Goal: Find specific page/section: Find specific page/section

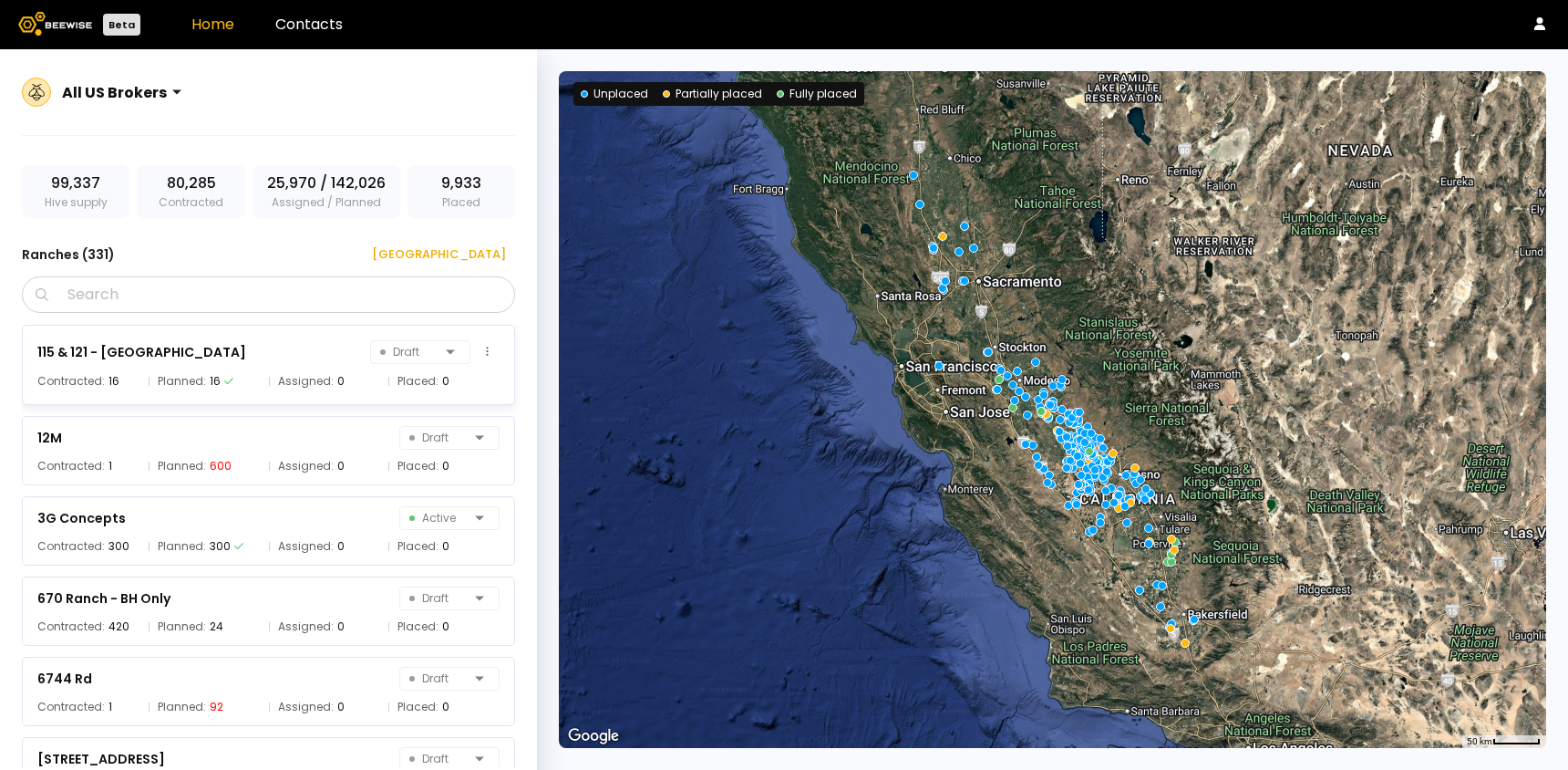
click at [212, 377] on div "16" at bounding box center [216, 381] width 11 height 19
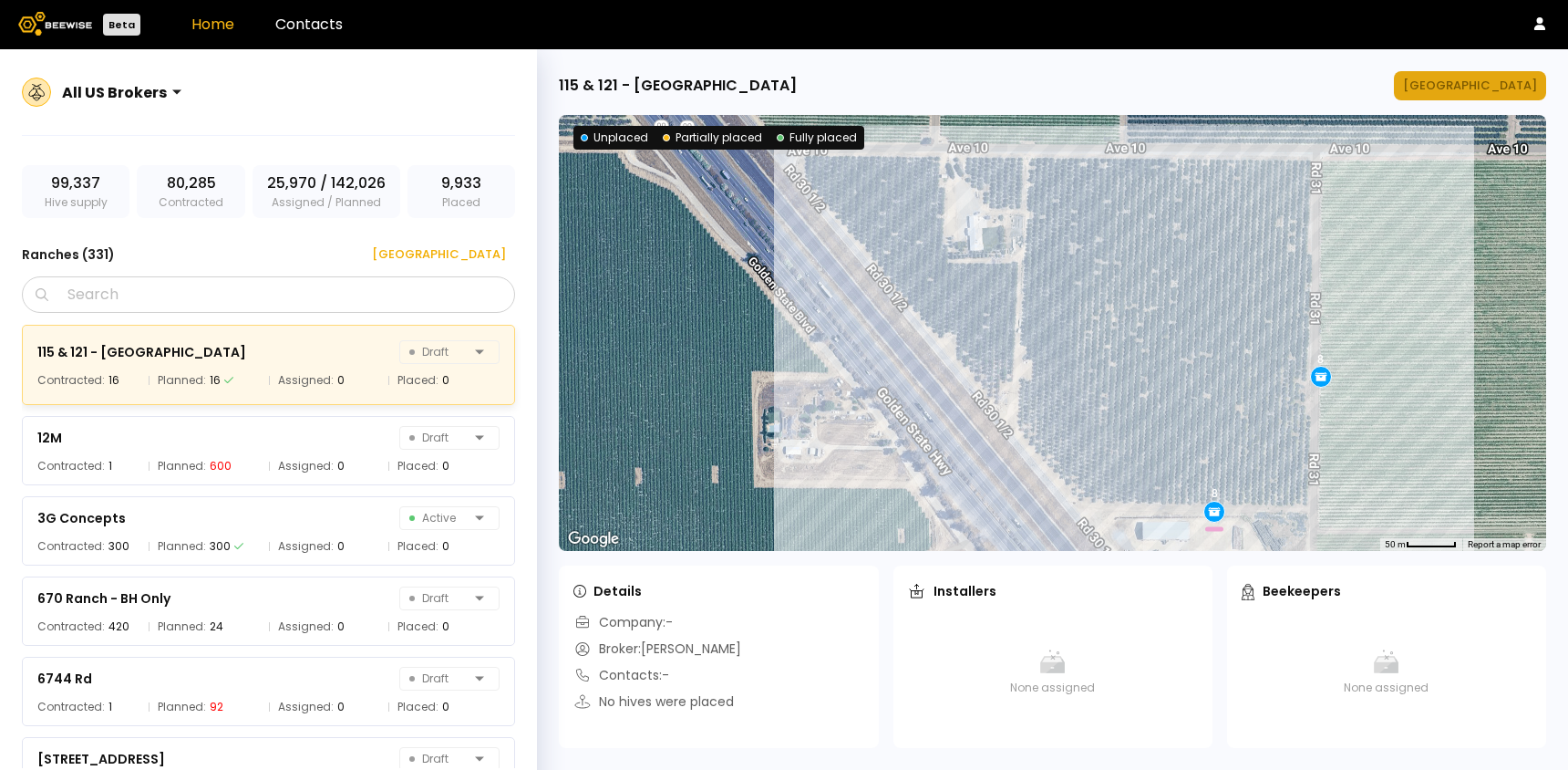
click at [1510, 90] on div "[GEOGRAPHIC_DATA]" at bounding box center [1470, 86] width 134 height 19
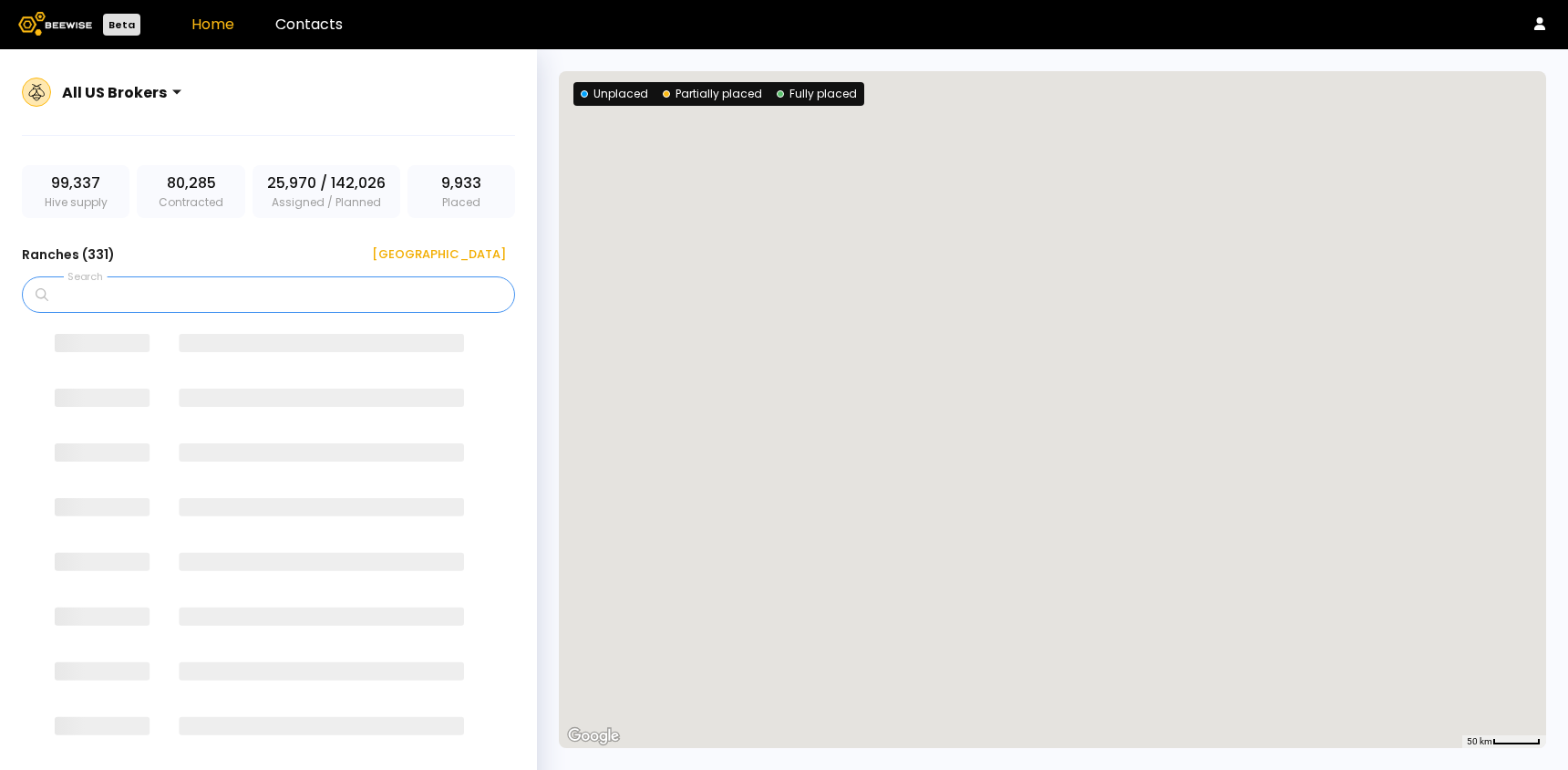
click at [179, 293] on input "Search" at bounding box center [275, 294] width 446 height 34
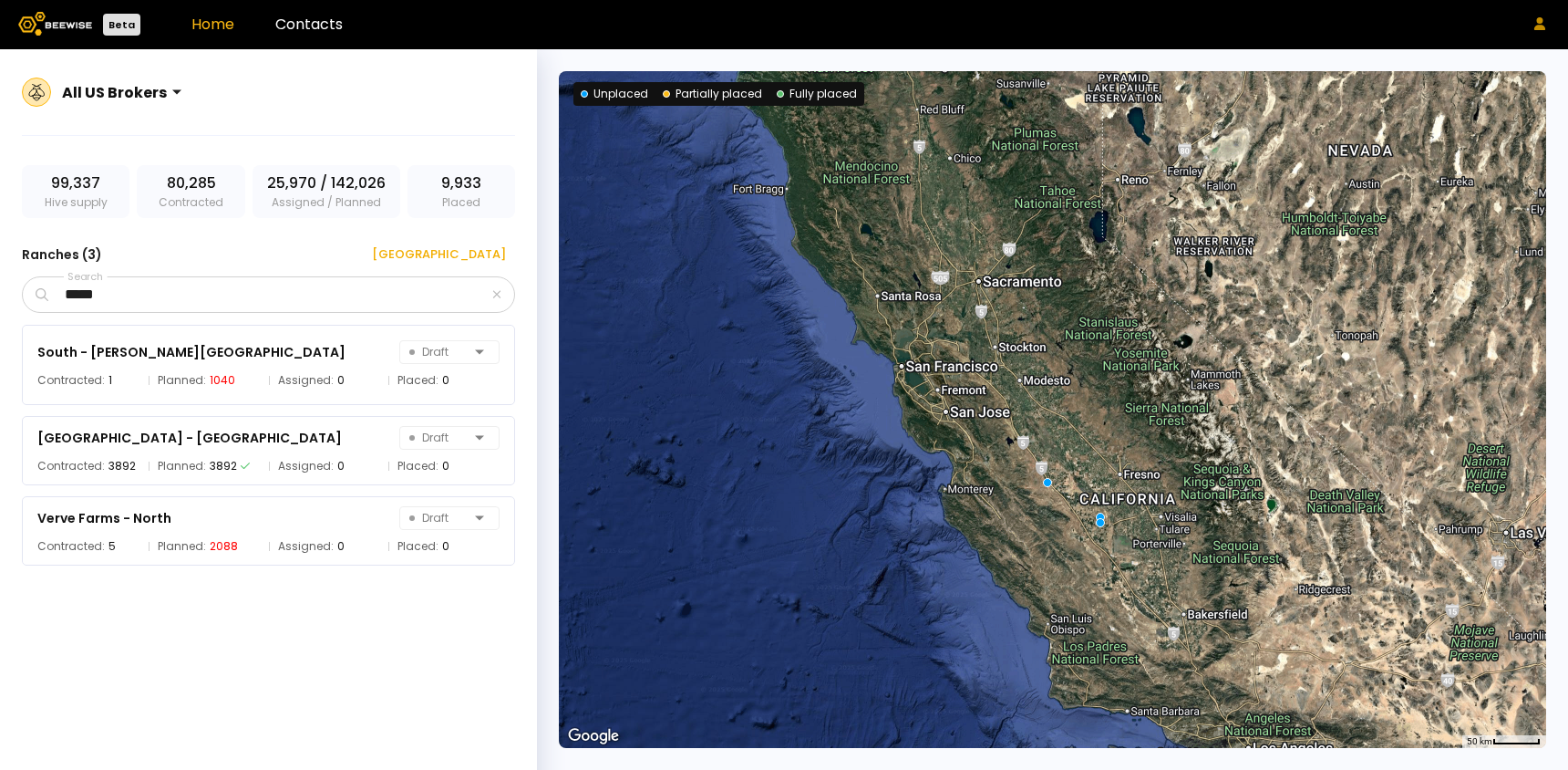
click at [1533, 19] on button at bounding box center [1540, 24] width 20 height 21
click at [1303, 33] on header "Beta Home Contacts" at bounding box center [784, 24] width 1568 height 49
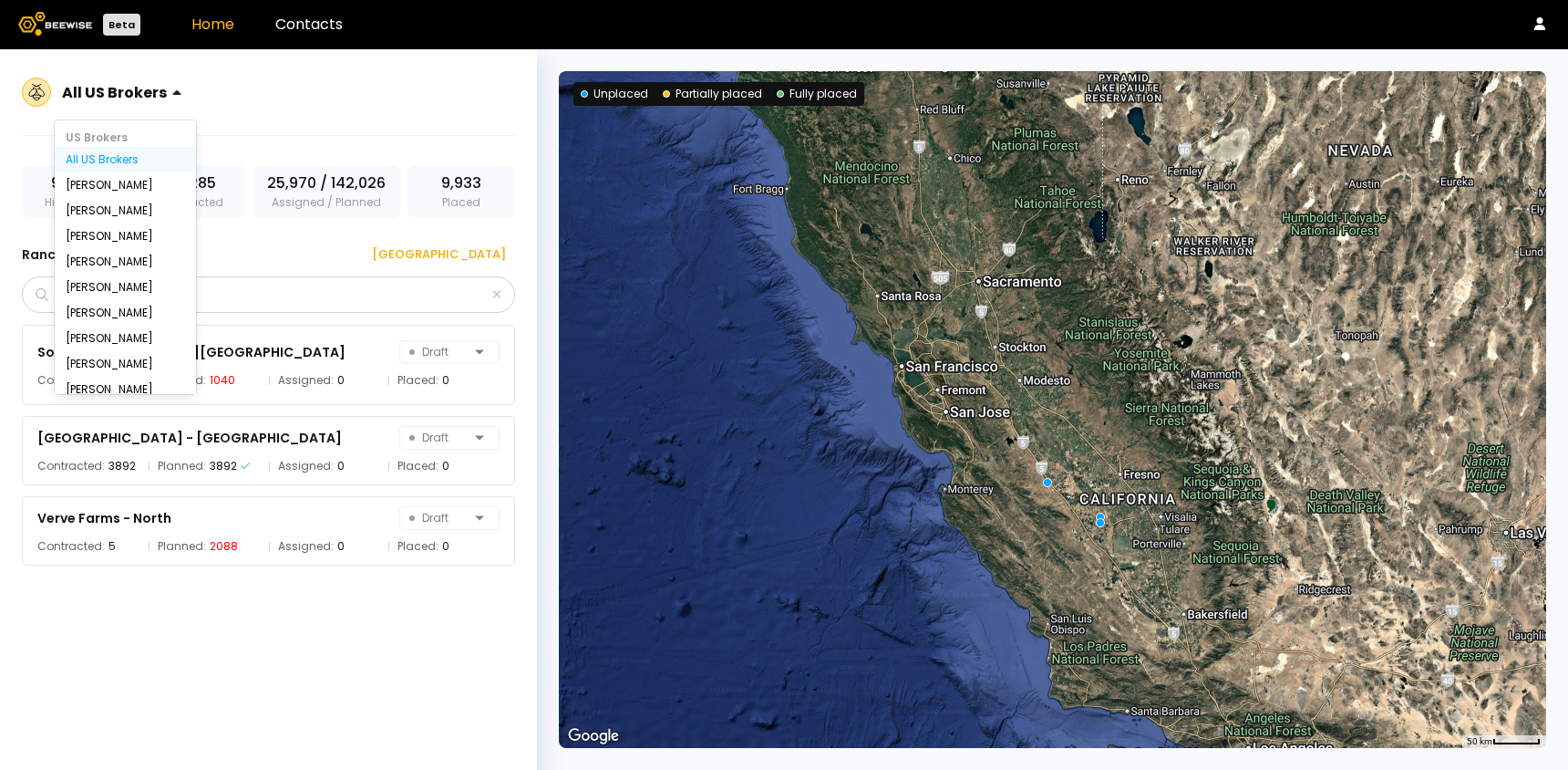
click at [181, 90] on div at bounding box center [189, 93] width 15 height 15
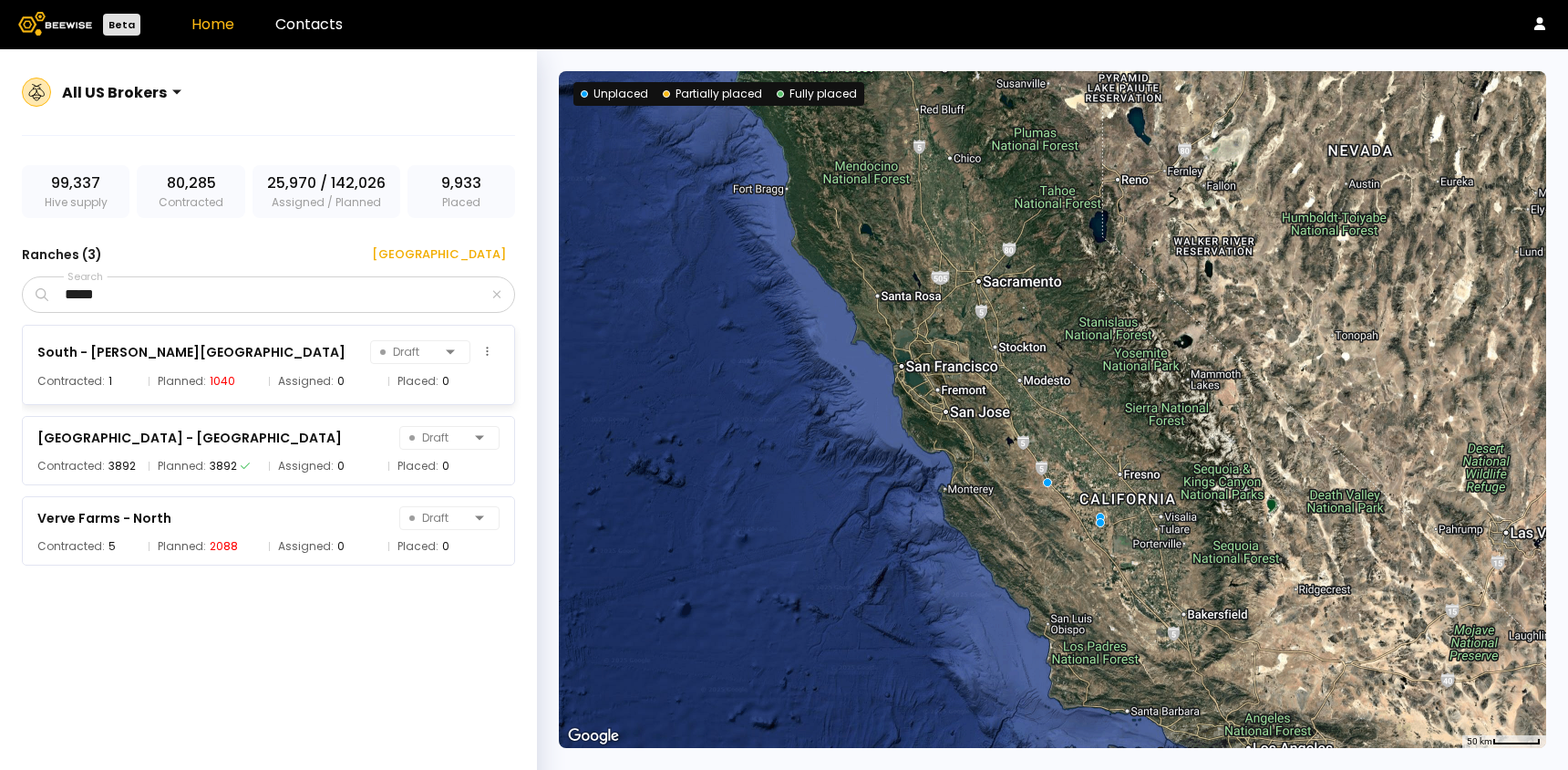
click at [296, 343] on div "South - [PERSON_NAME] Ranch Draft" at bounding box center [268, 353] width 463 height 26
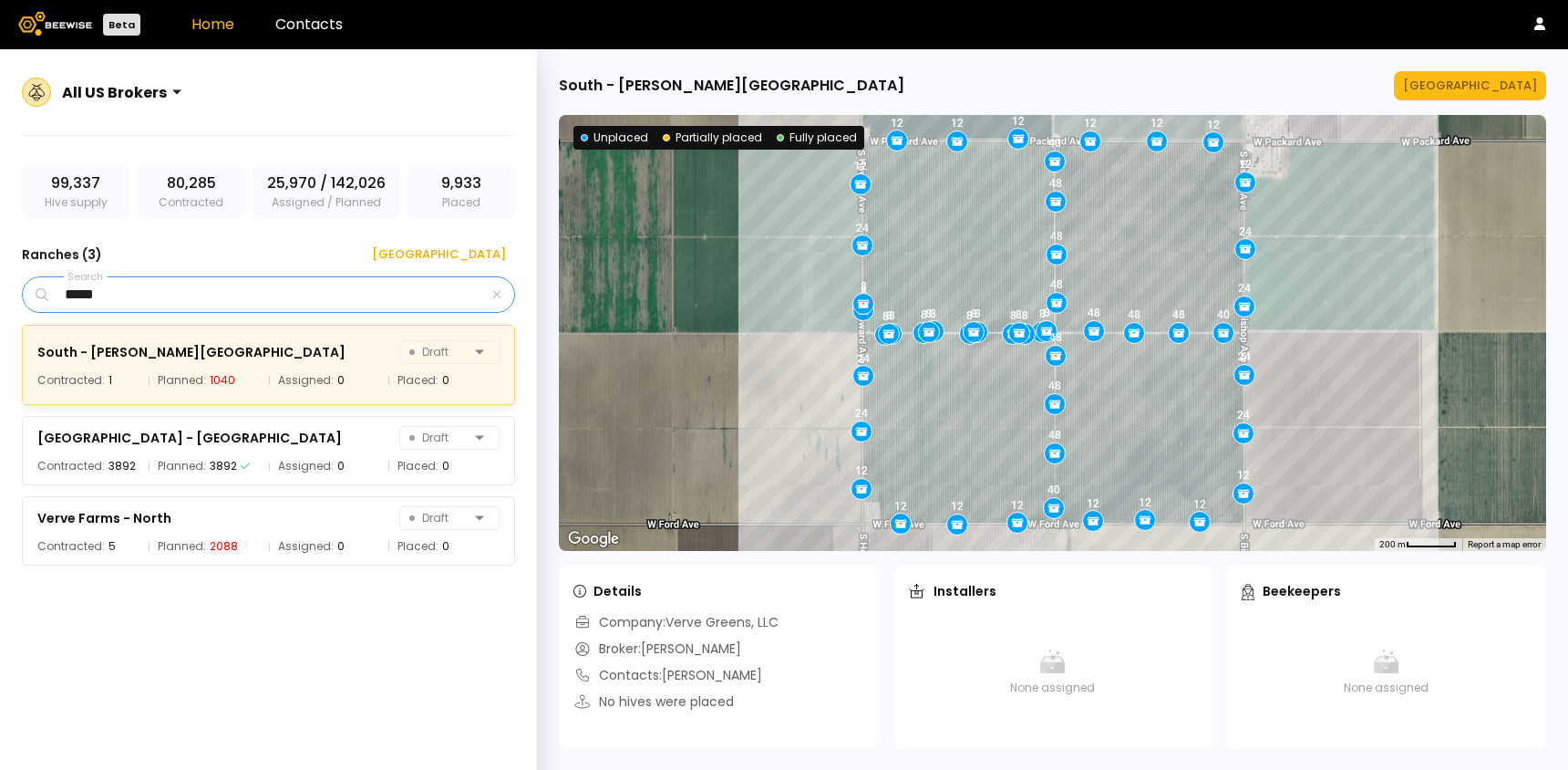
click at [267, 290] on input "*****" at bounding box center [270, 294] width 437 height 34
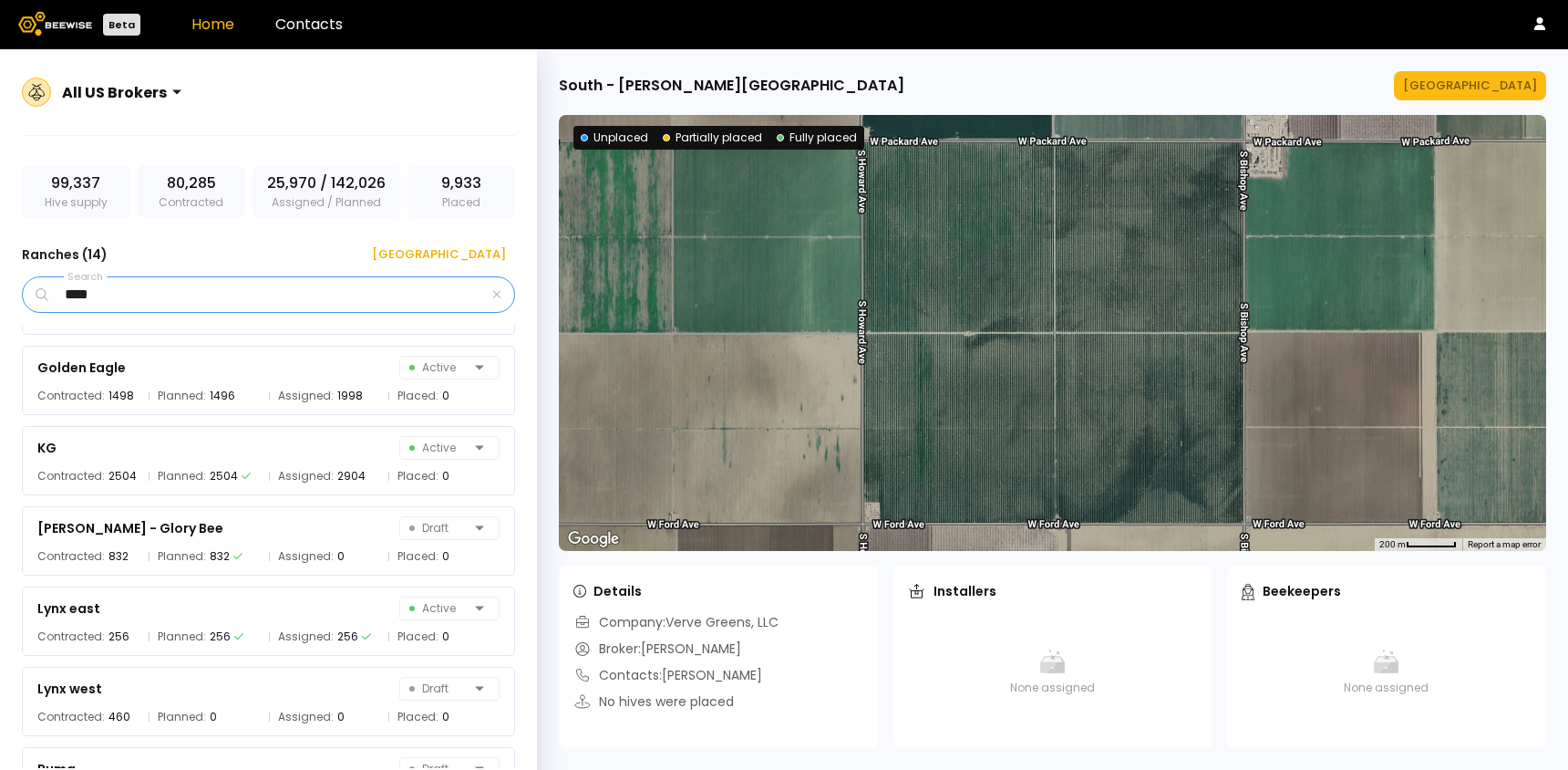
scroll to position [474, 0]
click at [189, 93] on div at bounding box center [189, 93] width 0 height 0
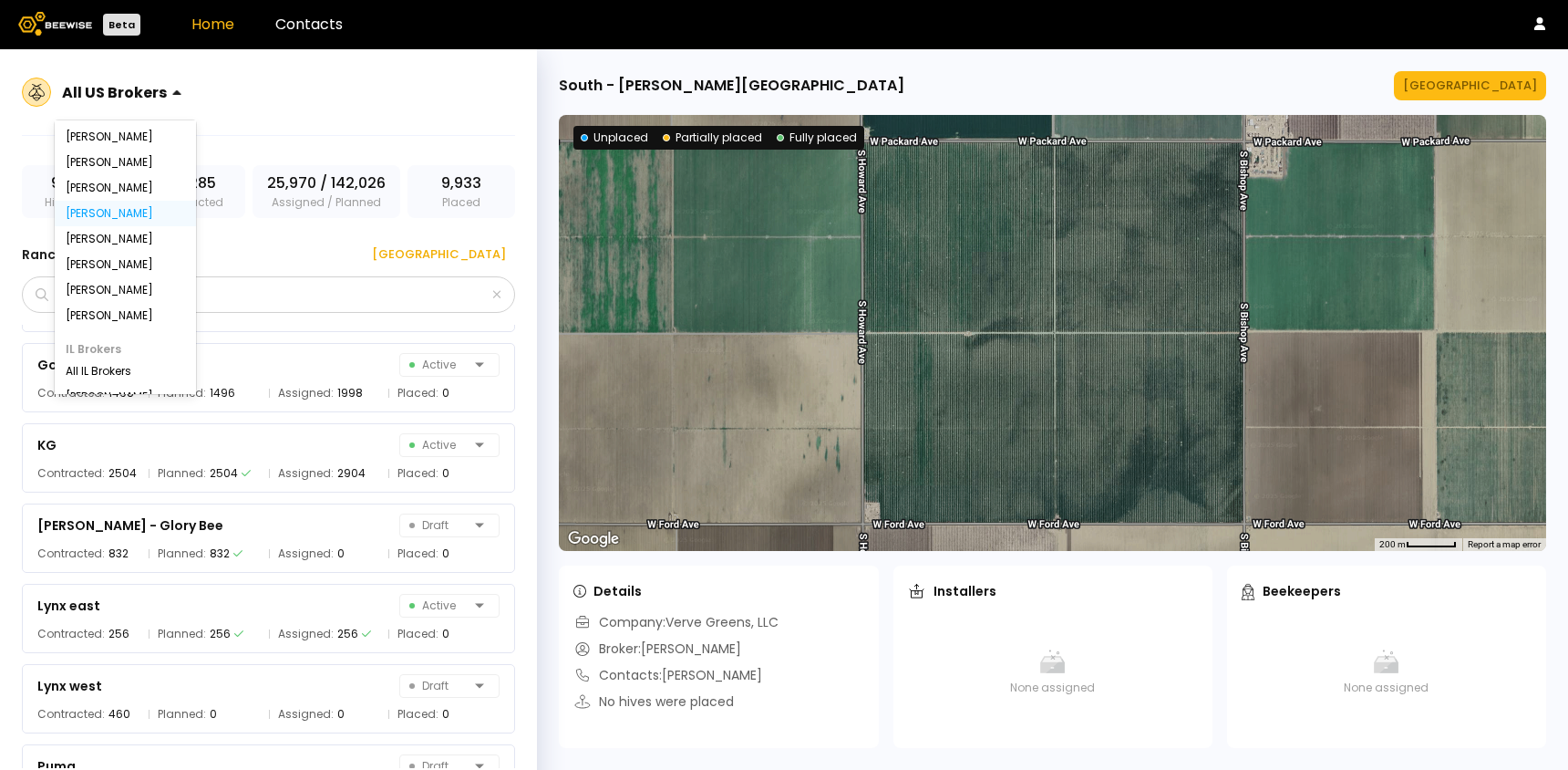
scroll to position [0, 0]
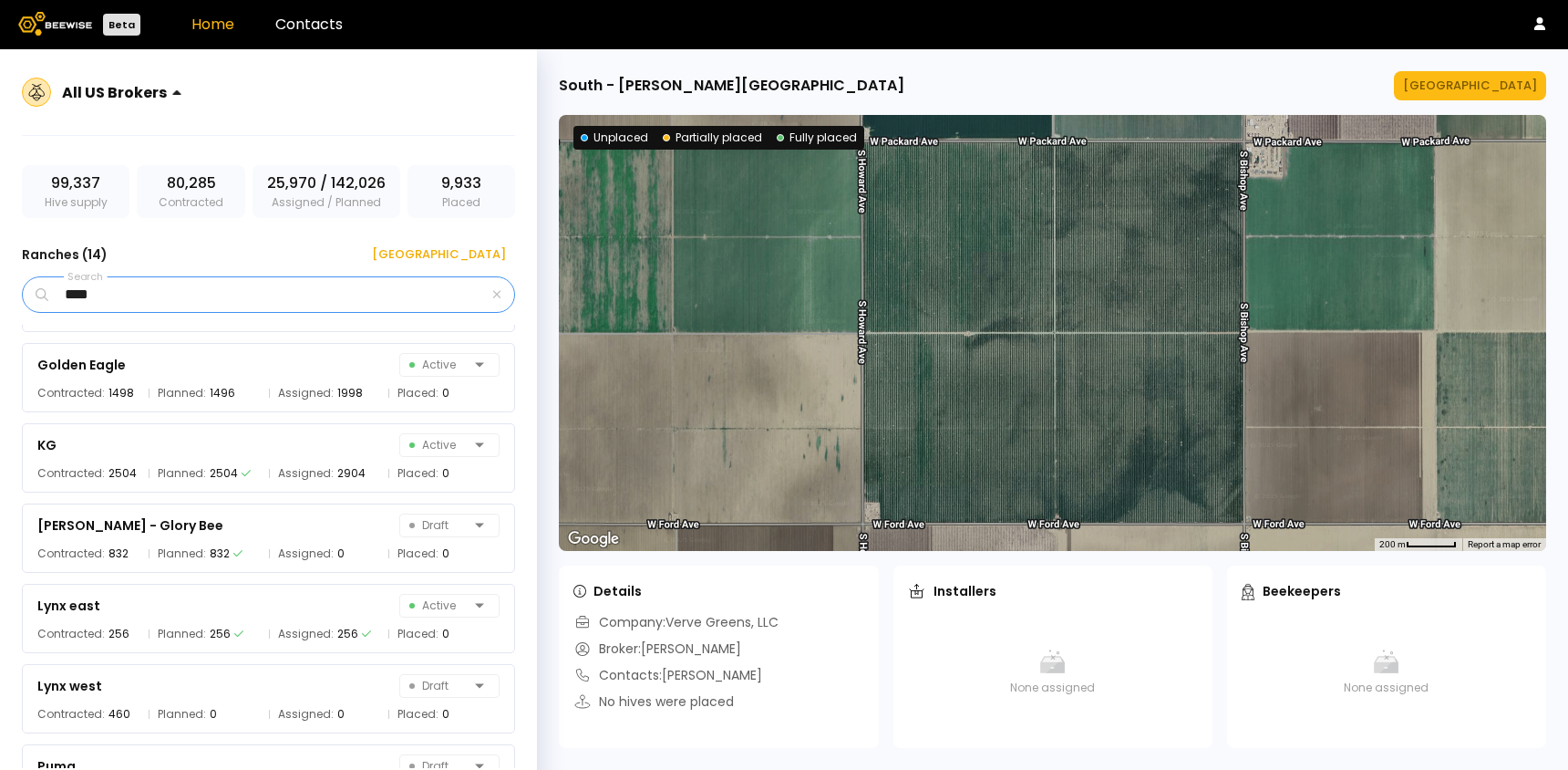
click at [270, 304] on input "****" at bounding box center [270, 294] width 437 height 34
type input "*"
